Goal: Transaction & Acquisition: Purchase product/service

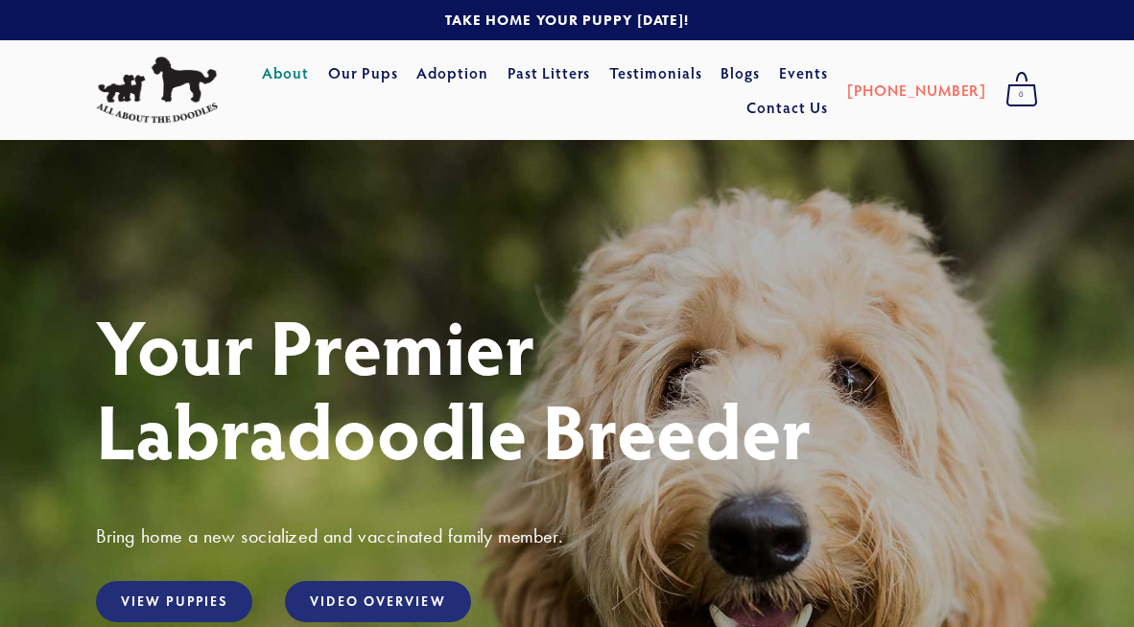
click at [309, 74] on link "About" at bounding box center [285, 73] width 47 height 35
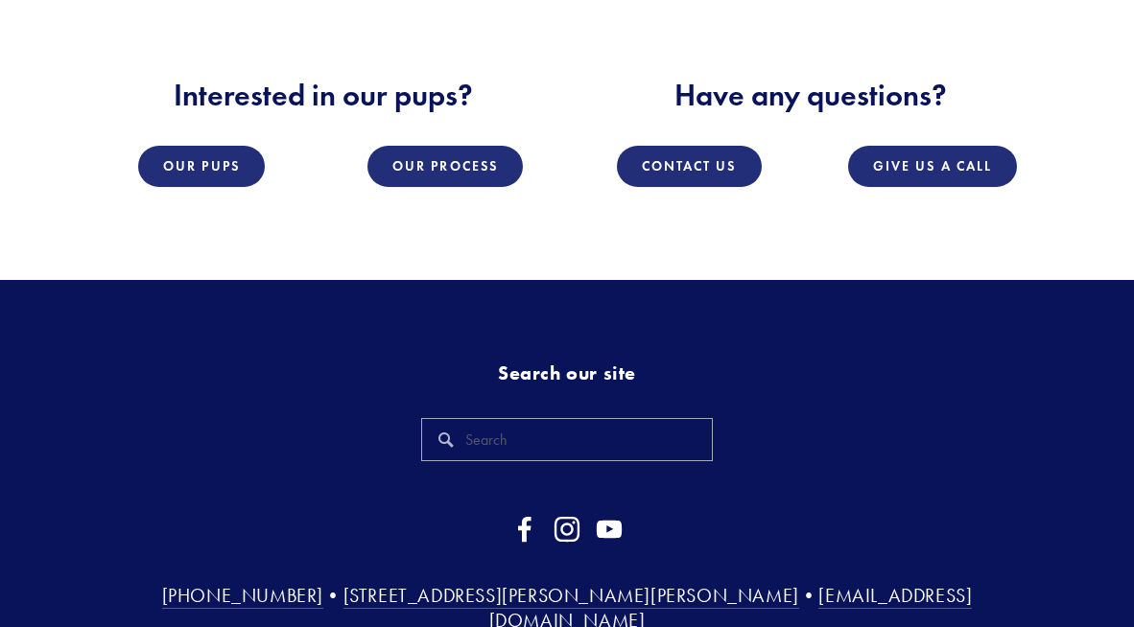
scroll to position [2555, 0]
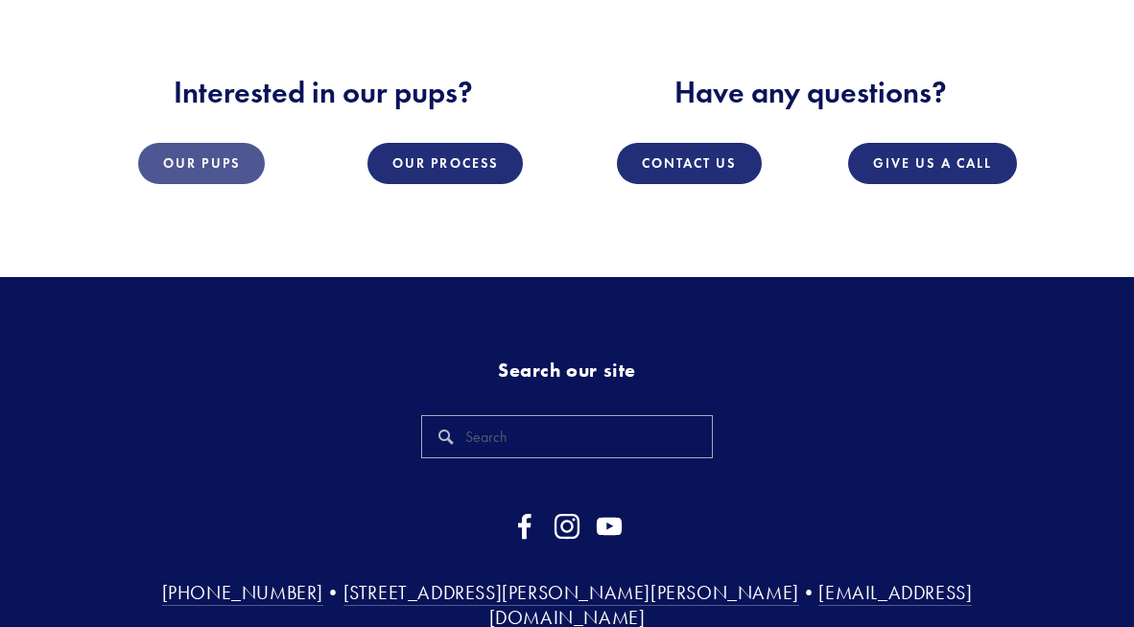
click at [219, 181] on link "Our Pups" at bounding box center [201, 163] width 127 height 41
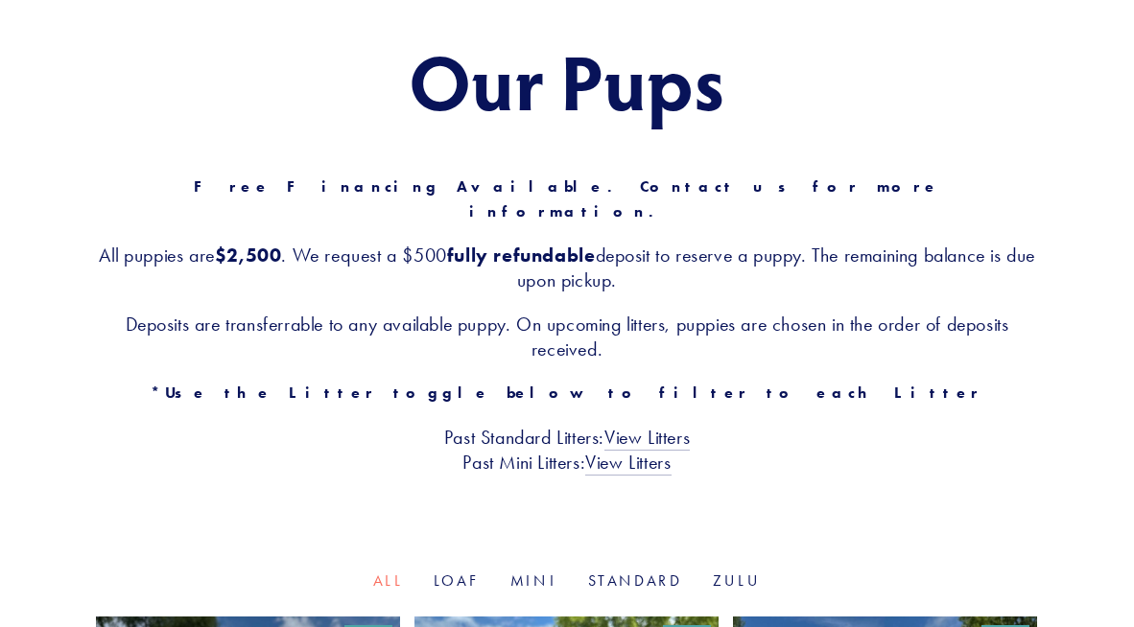
scroll to position [188, 0]
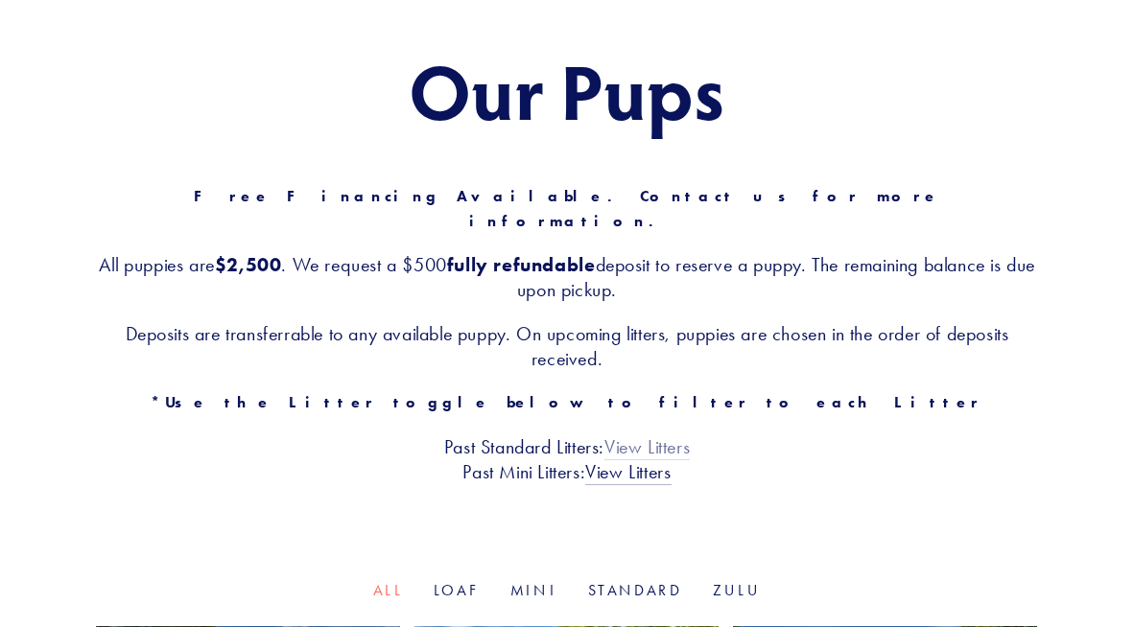
click at [643, 436] on link "View Litters" at bounding box center [646, 448] width 85 height 25
